Goal: Contribute content: Add original content to the website for others to see

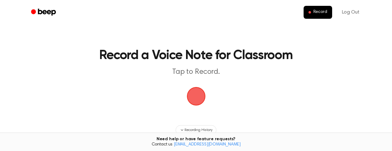
click at [191, 96] on span "button" at bounding box center [196, 96] width 22 height 22
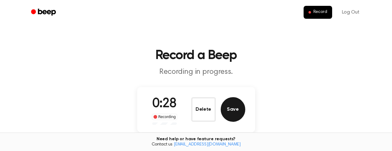
click at [234, 111] on button "Save" at bounding box center [233, 109] width 25 height 25
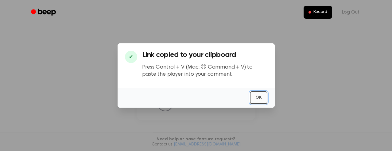
click at [256, 99] on button "OK" at bounding box center [259, 97] width 18 height 13
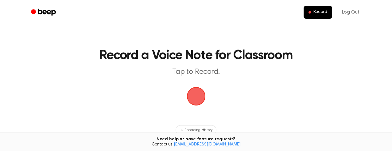
click at [196, 98] on span "button" at bounding box center [196, 96] width 17 height 17
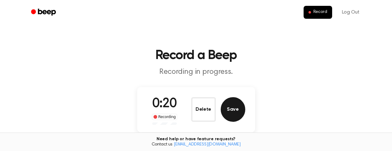
click at [230, 110] on button "Save" at bounding box center [233, 109] width 25 height 25
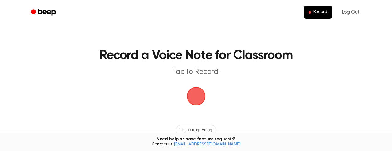
drag, startPoint x: 125, startPoint y: 10, endPoint x: 173, endPoint y: 5, distance: 48.5
click at [172, 5] on ul "Record Log Out" at bounding box center [215, 12] width 299 height 15
click at [200, 95] on span "button" at bounding box center [196, 96] width 25 height 25
click at [192, 96] on span "button" at bounding box center [196, 96] width 19 height 19
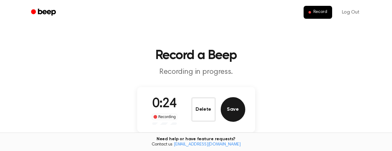
click at [236, 110] on button "Save" at bounding box center [233, 109] width 25 height 25
